Goal: Task Accomplishment & Management: Use online tool/utility

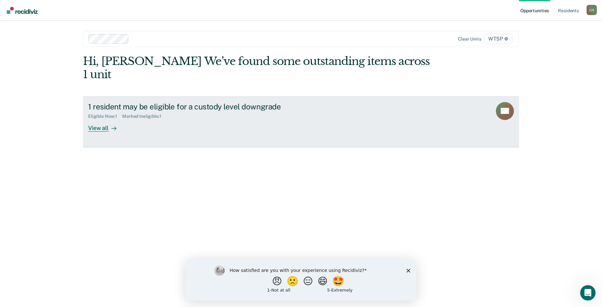
click at [102, 119] on div "View all" at bounding box center [106, 125] width 36 height 13
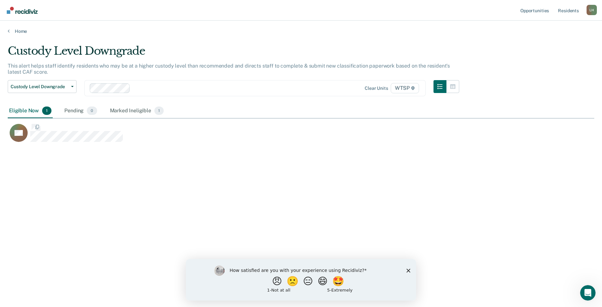
scroll to position [209, 581]
